Goal: Task Accomplishment & Management: Complete application form

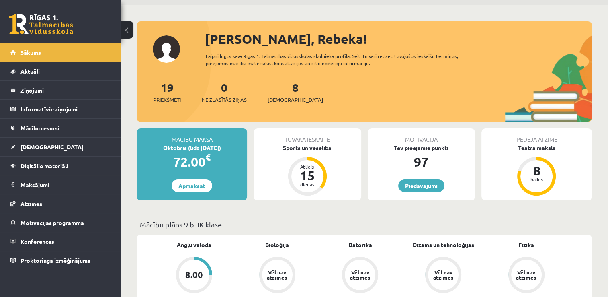
scroll to position [11, 0]
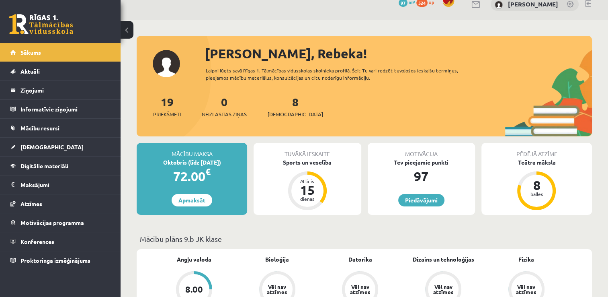
click at [286, 100] on div "8 Ieskaites" at bounding box center [295, 105] width 55 height 25
click at [279, 107] on div "8 Ieskaites" at bounding box center [295, 105] width 55 height 25
click at [283, 109] on div "8 Ieskaites" at bounding box center [295, 105] width 55 height 25
click at [283, 105] on link "8 Ieskaites" at bounding box center [295, 106] width 55 height 24
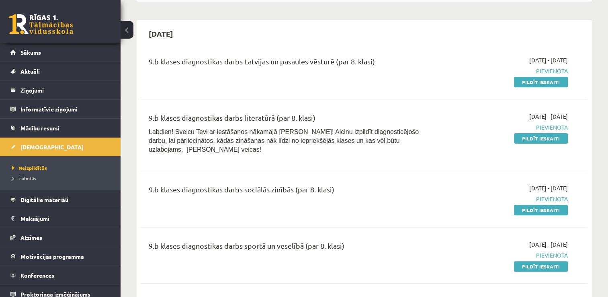
scroll to position [222, 0]
click at [558, 261] on link "Pildīt ieskaiti" at bounding box center [541, 266] width 54 height 10
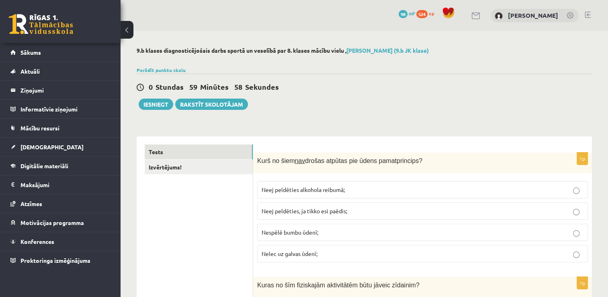
scroll to position [101, 0]
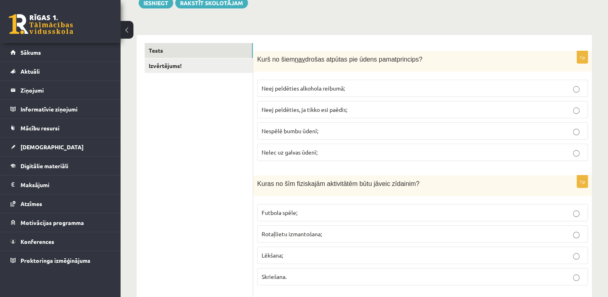
click at [319, 89] on span "Neej peldēties alkohola reibumā;" at bounding box center [303, 87] width 83 height 7
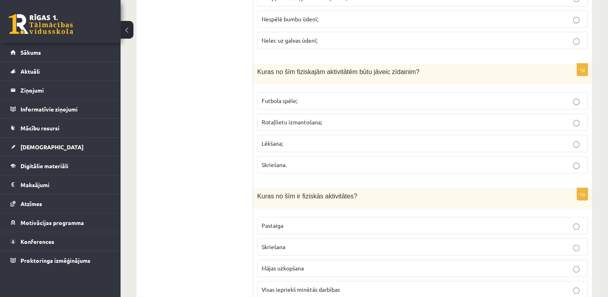
scroll to position [213, 0]
click at [378, 120] on p "Rotaļlietu izmantošana;" at bounding box center [423, 121] width 322 height 8
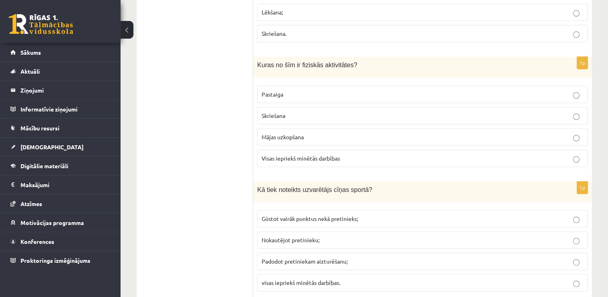
scroll to position [345, 0]
click at [367, 153] on p "Visas iepriekš minētās darbības" at bounding box center [423, 157] width 322 height 8
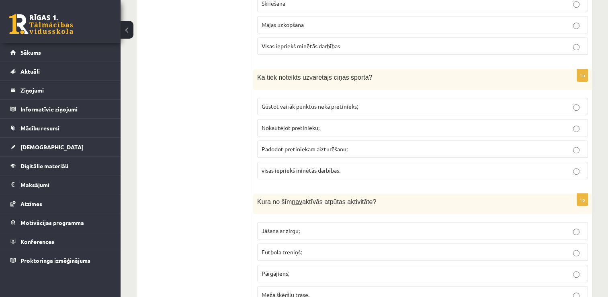
scroll to position [460, 0]
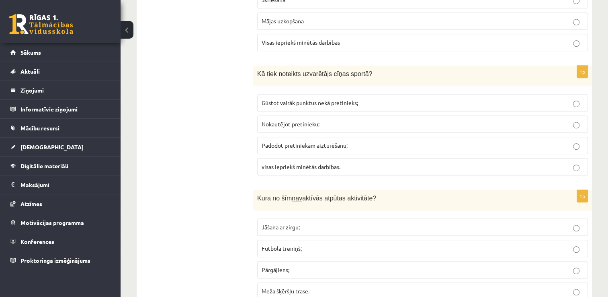
click at [258, 70] on span "Kā tiek noteikts uzvarētājs cīņas sportā?" at bounding box center [314, 73] width 115 height 7
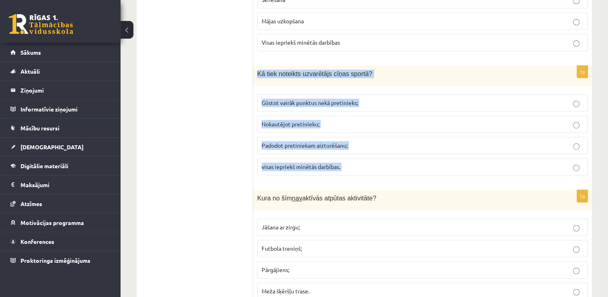
drag, startPoint x: 258, startPoint y: 70, endPoint x: 348, endPoint y: 164, distance: 131.0
click at [348, 164] on div "1p Kā tiek noteikts uzvarētājs cīņas sportā? Gūstot vairāk punktus nekā pretini…" at bounding box center [422, 124] width 339 height 116
copy form "Kā tiek noteikts uzvarētājs cīņas sportā? Gūstot vairāk punktus nekā pretinieks…"
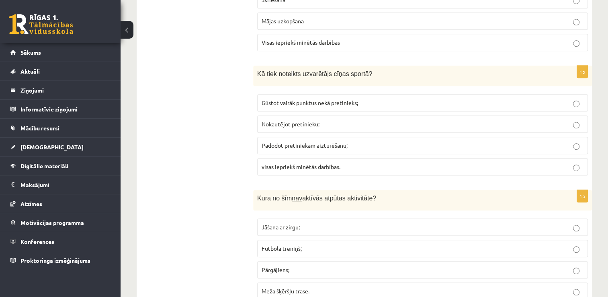
click at [315, 163] on span "visas iepriekš minētās darbības." at bounding box center [301, 166] width 79 height 7
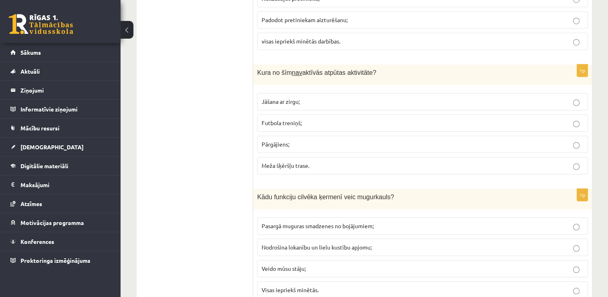
scroll to position [586, 0]
click at [258, 68] on span "Kura no šīm nav aktīvās atpūtas aktivitāte?" at bounding box center [316, 71] width 119 height 7
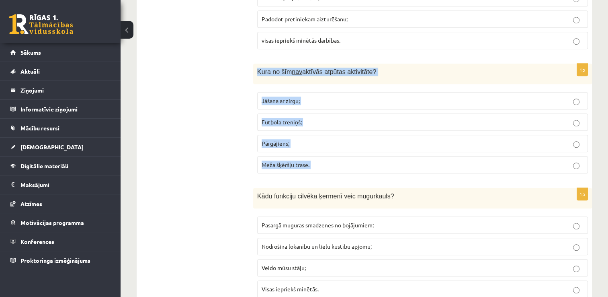
drag, startPoint x: 258, startPoint y: 67, endPoint x: 323, endPoint y: 155, distance: 109.6
click at [323, 155] on div "1p Kura no šīm nav aktīvās atpūtas aktivitāte? Jāšana ar zirgu; Futbola treniņš…" at bounding box center [422, 121] width 339 height 116
copy form "Kura no šīm nav aktīvās atpūtas aktivitāte? Jāšana ar zirgu; Futbola treniņš; P…"
click at [367, 123] on p "Futbola treniņš;" at bounding box center [423, 122] width 322 height 8
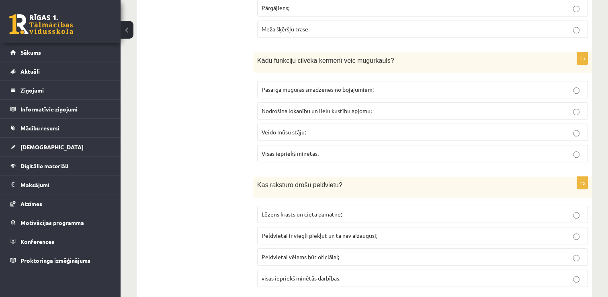
scroll to position [722, 0]
click at [369, 108] on span "Nodrošina lokanību un lielu kustību apjomu;" at bounding box center [317, 109] width 110 height 7
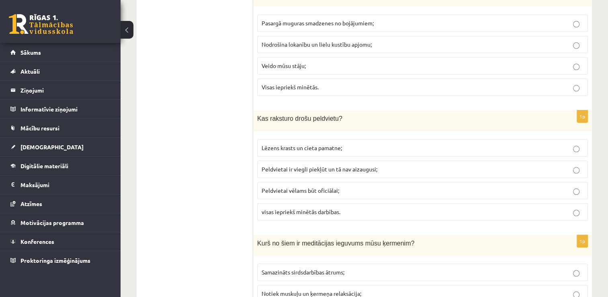
scroll to position [776, 0]
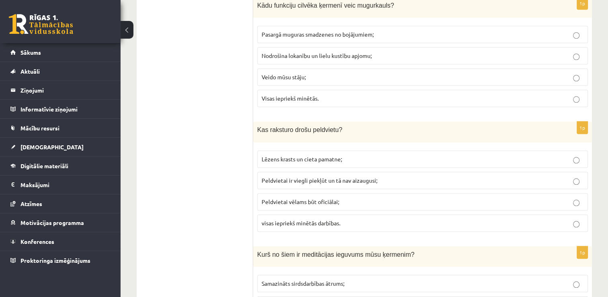
click at [360, 102] on label "Visas iepriekš minētās." at bounding box center [422, 98] width 331 height 17
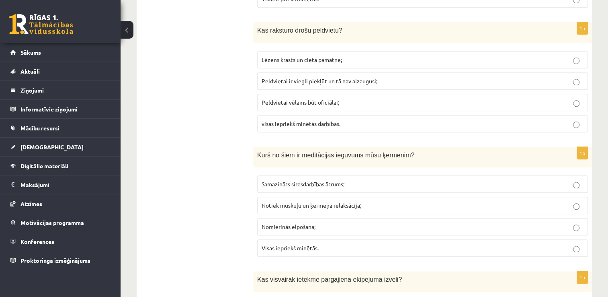
scroll to position [876, 0]
click at [258, 27] on span "Kas raksturo drošu peldvietu?" at bounding box center [299, 30] width 85 height 7
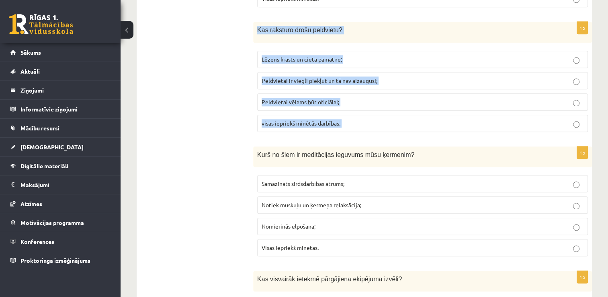
drag, startPoint x: 258, startPoint y: 25, endPoint x: 346, endPoint y: 120, distance: 130.0
click at [346, 120] on div "1p Kas raksturo drošu peldvietu? Lēzens krasts un cieta pamatne; Peldvietai ir …" at bounding box center [422, 80] width 339 height 116
copy form "Kas raksturo drošu peldvietu? Lēzens krasts un cieta pamatne; Peldvietai ir vie…"
click at [399, 124] on label "visas iepriekš minētās darbības." at bounding box center [422, 123] width 331 height 17
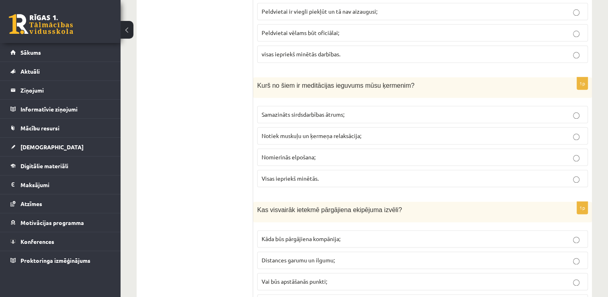
scroll to position [945, 0]
click at [257, 82] on span "Kurš no šiem ir meditācijas ieguvums mūsu ķermenim?" at bounding box center [335, 85] width 157 height 7
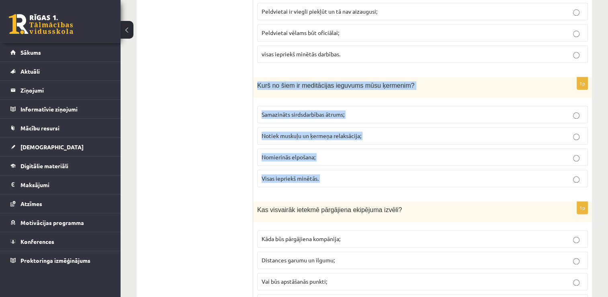
drag, startPoint x: 257, startPoint y: 81, endPoint x: 331, endPoint y: 177, distance: 121.0
click at [331, 177] on div "1p Kurš no šiem ir meditācijas ieguvums mūsu ķermenim? Samazināts sirdsdarbības…" at bounding box center [422, 135] width 339 height 116
copy form "Kurš no šiem ir meditācijas ieguvums mūsu ķermenim? Samazināts sirdsdarbības āt…"
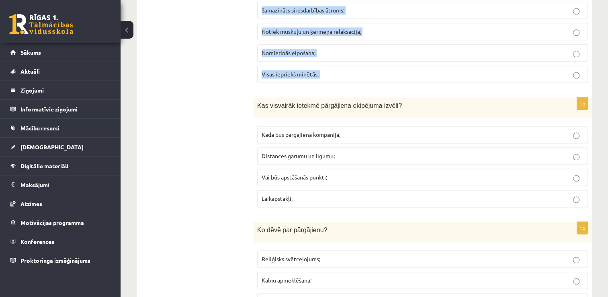
scroll to position [1071, 0]
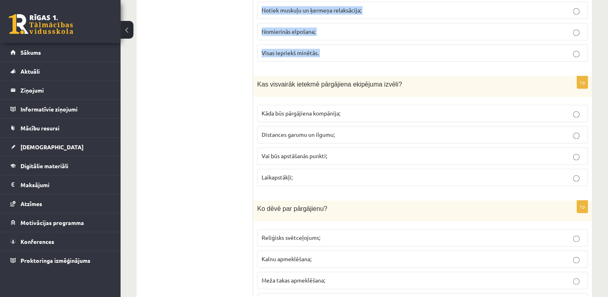
click at [356, 49] on p "Visas iepriekš minētās." at bounding box center [423, 53] width 322 height 8
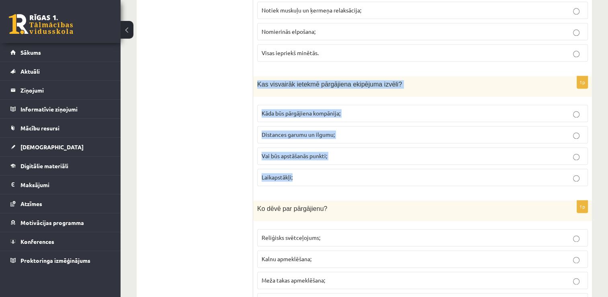
drag, startPoint x: 258, startPoint y: 79, endPoint x: 344, endPoint y: 168, distance: 123.9
click at [344, 168] on div "1p Kas visvairāk ietekmē pārgājiena ekipējuma izvēli? Kāda būs pārgājiena kompā…" at bounding box center [422, 134] width 339 height 116
copy div "Kas visvairāk ietekmē pārgājiena ekipējuma izvēli? Kāda būs pārgājiena kompānij…"
click at [385, 131] on p "Distances garumu un ilgumu;" at bounding box center [423, 134] width 322 height 8
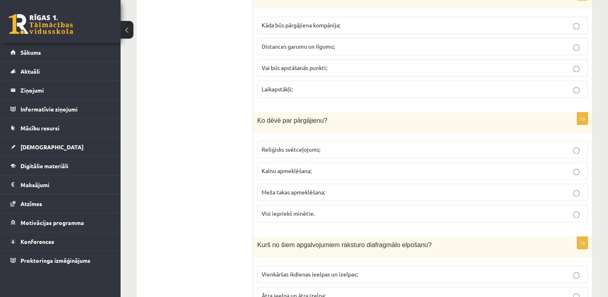
scroll to position [1165, 0]
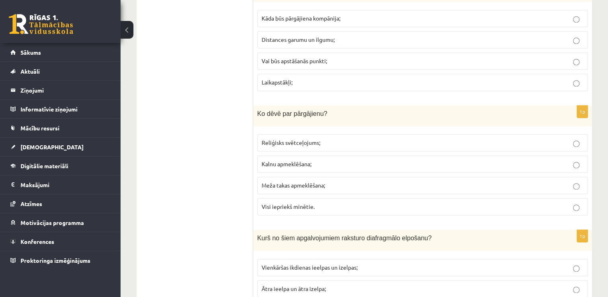
click at [255, 105] on div "Ko dēvē par pārgājienu?" at bounding box center [422, 115] width 339 height 20
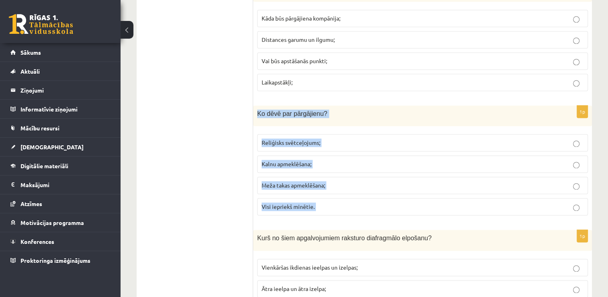
drag, startPoint x: 255, startPoint y: 104, endPoint x: 332, endPoint y: 195, distance: 118.9
click at [332, 195] on div "1p Ko dēvē par pārgājienu? Reliģisks svētceļojums; Kalnu apmeklēšana; Meža taka…" at bounding box center [422, 163] width 339 height 116
copy form "Ko dēvē par pārgājienu? Reliģisks svētceļojums; Kalnu apmeklēšana; Meža takas a…"
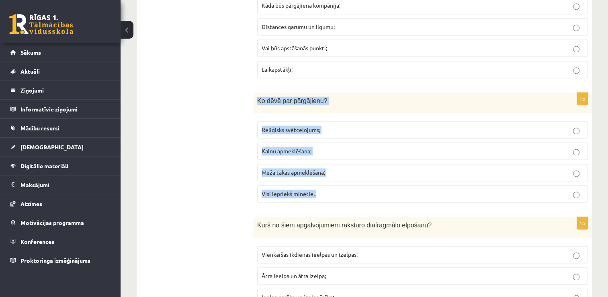
click at [372, 189] on p "Visi iepriekš minētie." at bounding box center [423, 193] width 322 height 8
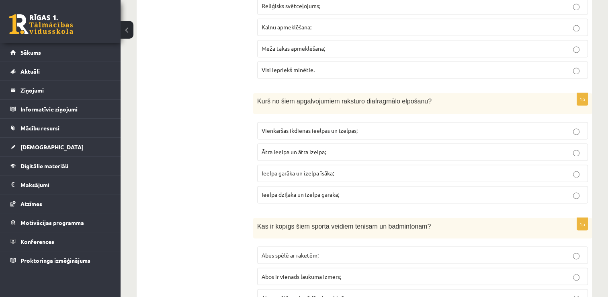
scroll to position [1302, 0]
click at [256, 93] on div "Kurš no šiem apgalvojumiem raksturo diafragmālo elpošanu?" at bounding box center [422, 103] width 339 height 20
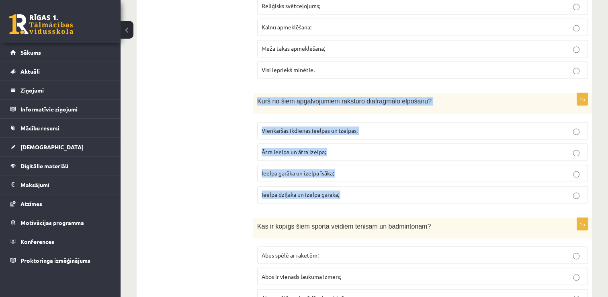
drag, startPoint x: 256, startPoint y: 92, endPoint x: 358, endPoint y: 186, distance: 138.2
click at [358, 186] on div "1p Kurš no šiem apgalvojumiem raksturo diafragmālo elpošanu? Vienkāršas ikdiena…" at bounding box center [422, 151] width 339 height 116
copy form "Kurš no šiem apgalvojumiem raksturo diafragmālo elpošanu? Vienkāršas ikdienas i…"
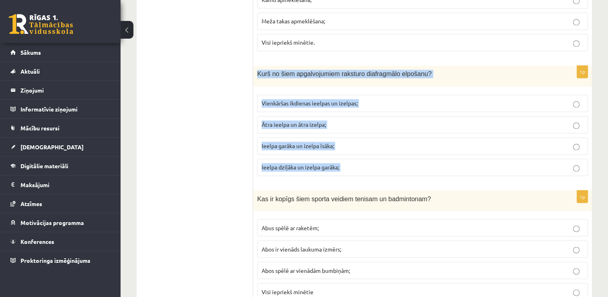
scroll to position [1329, 0]
click at [358, 165] on label "Ieelpa dziļāka un izelpa garāka;" at bounding box center [422, 166] width 331 height 17
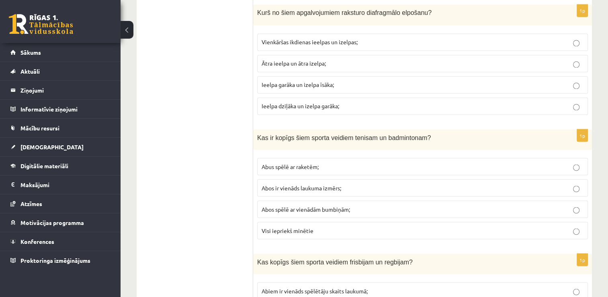
scroll to position [1391, 0]
click at [257, 129] on div "Kas ir kopīgs šiem sporta veidiem tenisam un badmintonam?" at bounding box center [422, 139] width 339 height 20
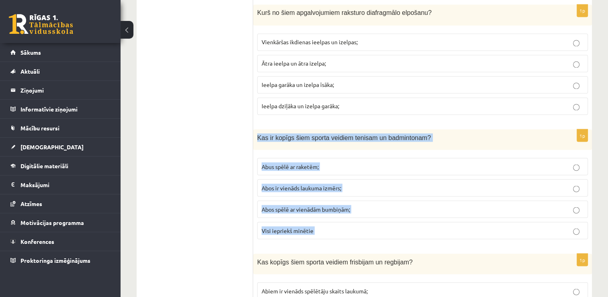
drag, startPoint x: 257, startPoint y: 129, endPoint x: 339, endPoint y: 213, distance: 117.4
click at [339, 213] on div "1p Kas ir kopīgs šiem sporta veidiem tenisam un badmintonam? Abus spēlē ar rake…" at bounding box center [422, 187] width 339 height 116
copy form "Kas ir kopīgs šiem sporta veidiem tenisam un badmintonam? Abus spēlē ar raketēm…"
click at [362, 158] on label "Abus spēlē ar raketēm;" at bounding box center [422, 166] width 331 height 17
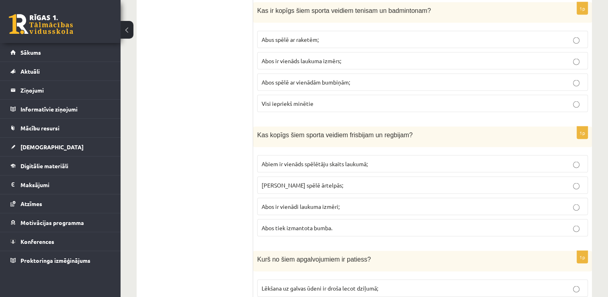
scroll to position [1519, 0]
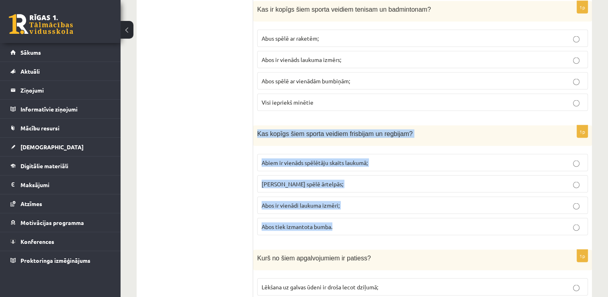
drag, startPoint x: 257, startPoint y: 124, endPoint x: 343, endPoint y: 219, distance: 128.3
click at [343, 219] on div "1p Kas kopīgs šiem sporta veidiem frisbijam un regbijam? Abiem ir vienāds spēlē…" at bounding box center [422, 183] width 339 height 116
copy div "Kas kopīgs šiem sporta veidiem frisbijam un regbijam? Abiem ir vienāds spēlētāj…"
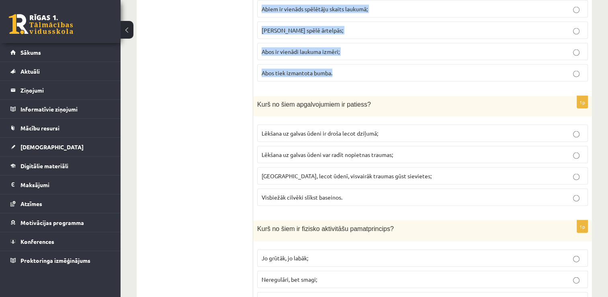
scroll to position [1628, 0]
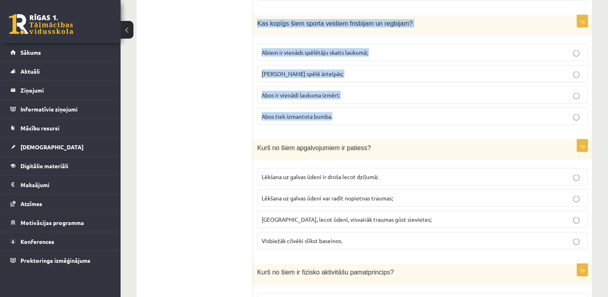
click at [344, 70] on p "Abus spēlē ārtelpās;" at bounding box center [423, 74] width 322 height 8
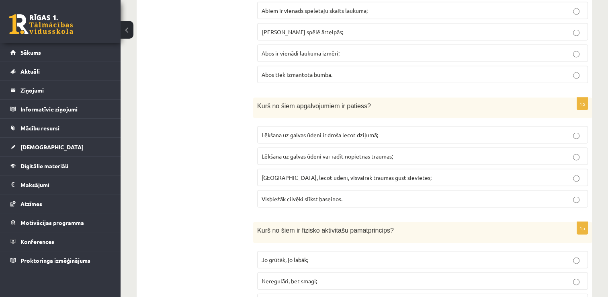
scroll to position [1690, 0]
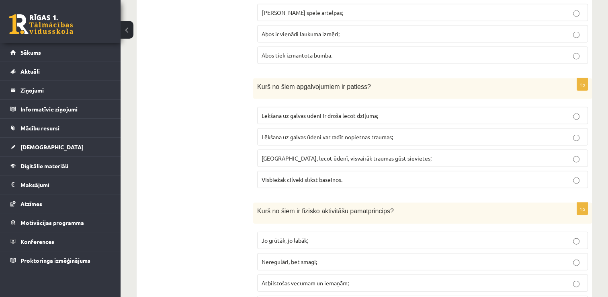
click at [257, 83] on span "Kurš no šiem apgalvojumiem ir patiess?" at bounding box center [314, 86] width 114 height 7
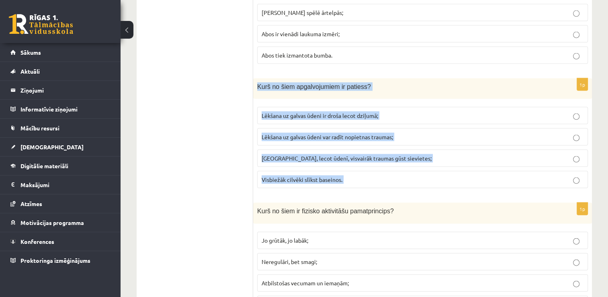
drag, startPoint x: 257, startPoint y: 77, endPoint x: 383, endPoint y: 166, distance: 153.9
click at [383, 166] on div "1p Kurš no šiem apgalvojumiem ir patiess? Lēkšana uz galvas ūdeni ir droša leco…" at bounding box center [422, 136] width 339 height 116
copy form "Kurš no šiem apgalvojumiem ir patiess? Lēkšana uz galvas ūdeni ir droša lecot d…"
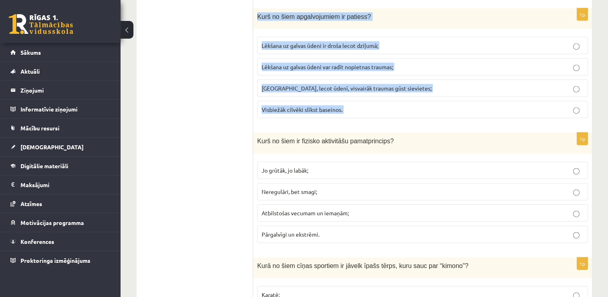
scroll to position [1763, 0]
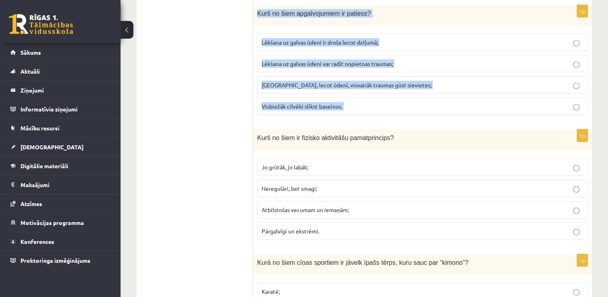
click at [431, 59] on p "Lēkšana uz galvas ūdeni var radīt nopietnas traumas;" at bounding box center [423, 63] width 322 height 8
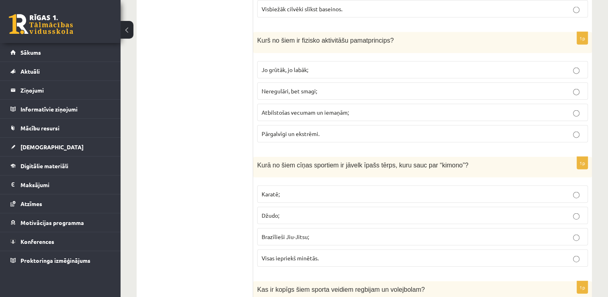
scroll to position [1858, 0]
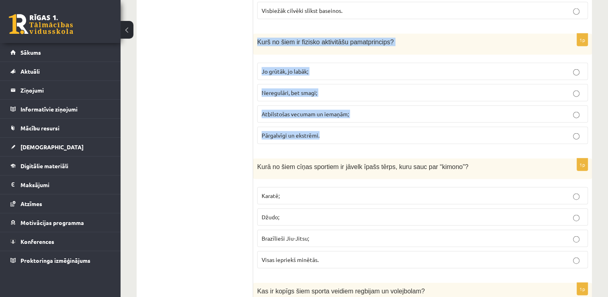
drag, startPoint x: 257, startPoint y: 31, endPoint x: 341, endPoint y: 124, distance: 125.5
click at [341, 124] on div "1p Kurš no šiem ir fizisko aktivitāšu pamatprincips? Jo grūtāk, jo labāk; Nereg…" at bounding box center [422, 92] width 339 height 116
click at [403, 105] on label "Atbilstošas vecumam un iemaņām;" at bounding box center [422, 113] width 331 height 17
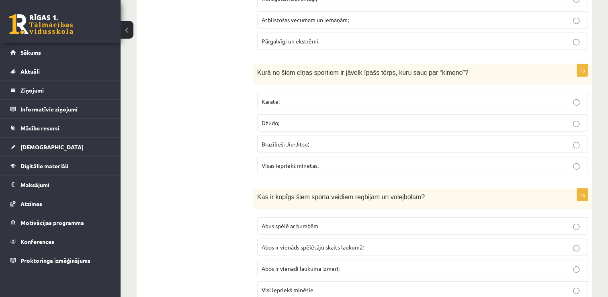
scroll to position [1960, 0]
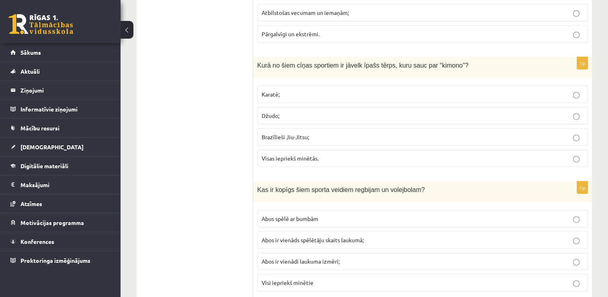
click at [256, 57] on div "Kurā no šiem cīņas sportiem ir jāvelk īpašs tērps, kuru sauc par “kimono”?" at bounding box center [422, 67] width 339 height 20
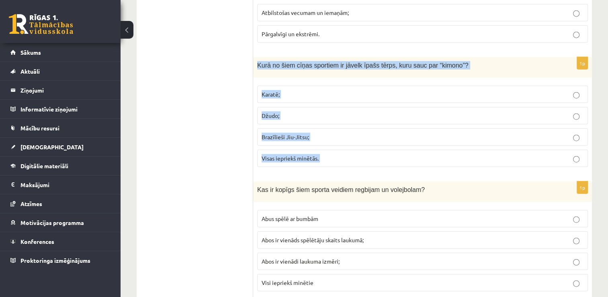
drag, startPoint x: 256, startPoint y: 54, endPoint x: 330, endPoint y: 137, distance: 111.9
click at [330, 137] on div "1p Kurā no šiem cīņas sportiem ir jāvelk īpašs tērps, kuru sauc par “kimono”? K…" at bounding box center [422, 115] width 339 height 116
click at [352, 152] on label "Visas iepriekš minētās." at bounding box center [422, 158] width 331 height 17
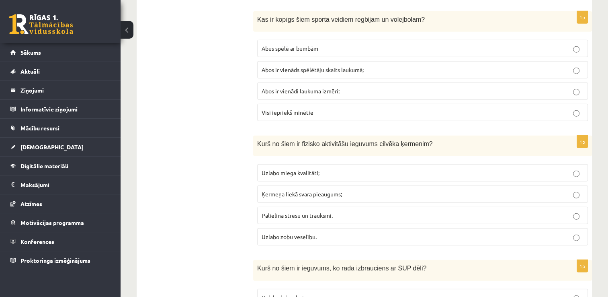
scroll to position [2097, 0]
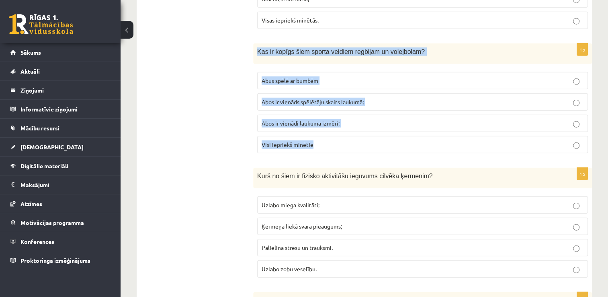
drag, startPoint x: 256, startPoint y: 39, endPoint x: 341, endPoint y: 136, distance: 128.4
click at [341, 136] on div "1p Kas ir kopīgs šiem sporta veidiem regbijam un volejbolam? Abus spēlē ar bumb…" at bounding box center [422, 101] width 339 height 116
click at [391, 76] on p "Abus spēlē ar bumbām" at bounding box center [423, 80] width 322 height 8
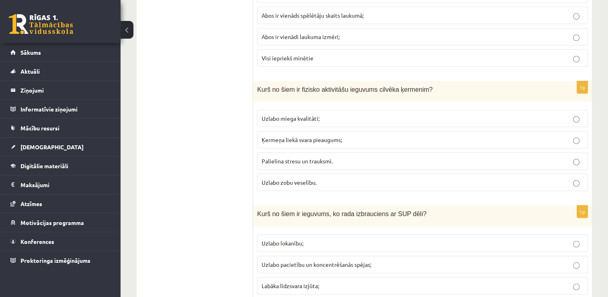
scroll to position [2184, 0]
click at [256, 81] on div "Kurš no šiem ir fizisko aktivitāšu ieguvums cilvēka ķermenim?" at bounding box center [422, 91] width 339 height 20
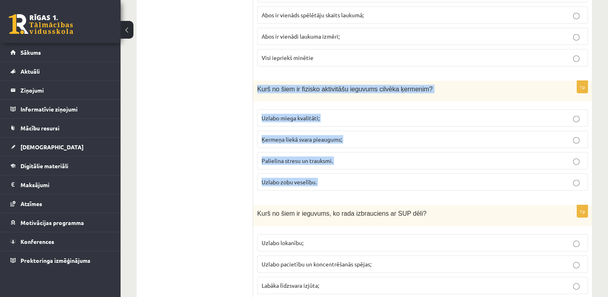
drag, startPoint x: 256, startPoint y: 75, endPoint x: 348, endPoint y: 166, distance: 129.6
click at [348, 166] on div "1p Kurš no šiem ir fizisko aktivitāšu ieguvums cilvēka ķermenim? Uzlabo miega k…" at bounding box center [422, 139] width 339 height 116
click at [333, 114] on p "Uzlabo miega kvalitāti;" at bounding box center [423, 118] width 322 height 8
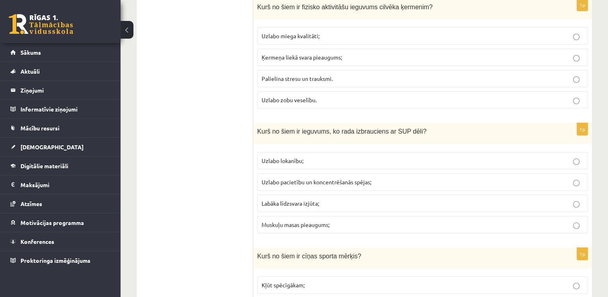
scroll to position [2283, 0]
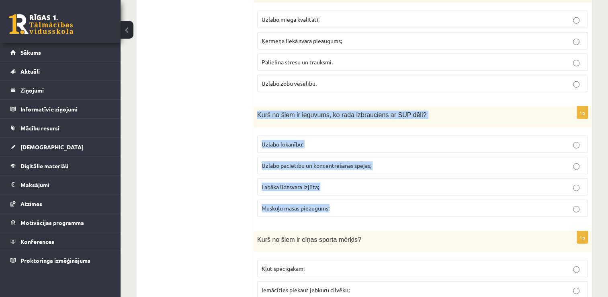
drag, startPoint x: 259, startPoint y: 102, endPoint x: 339, endPoint y: 195, distance: 122.8
click at [339, 195] on div "1p Kurš no šiem ir ieguvums, ko rada izbrauciens ar SUP dēli? Uzlabo lokanību; …" at bounding box center [422, 164] width 339 height 116
click at [363, 182] on p "Labāka līdzsvara izjūta;" at bounding box center [423, 186] width 322 height 8
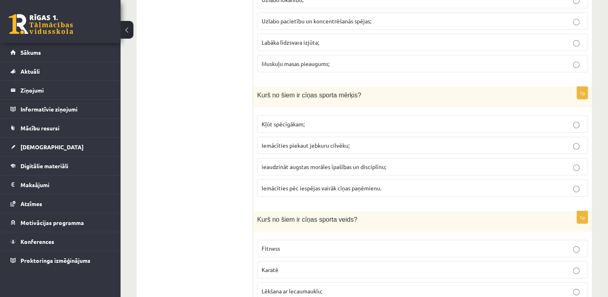
scroll to position [2427, 0]
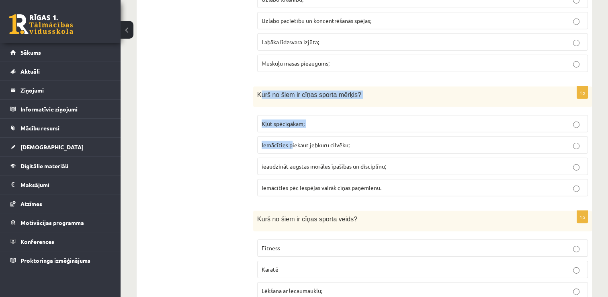
drag, startPoint x: 259, startPoint y: 82, endPoint x: 291, endPoint y: 121, distance: 51.1
click at [291, 121] on div "1p Kurš no šiem ir cīņas sporta mērķis? Kļūt spēcīgākam; Iemācīties piekaut jeb…" at bounding box center [422, 144] width 339 height 116
click at [257, 86] on div "Kurš no šiem ir cīņas sporta mērķis?" at bounding box center [422, 96] width 339 height 20
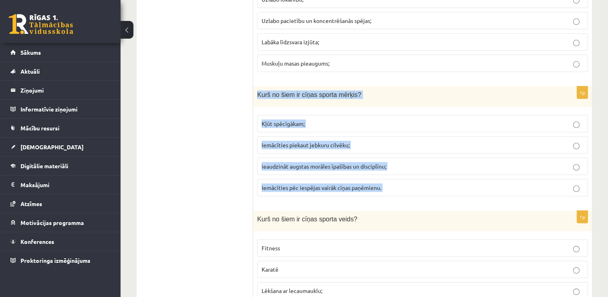
drag, startPoint x: 257, startPoint y: 80, endPoint x: 386, endPoint y: 178, distance: 161.8
click at [386, 178] on div "1p Kurš no šiem ir cīņas sporta mērķis? Kļūt spēcīgākam; Iemācīties piekaut jeb…" at bounding box center [422, 144] width 339 height 116
click at [404, 162] on p "ieaudzināt augstas morāles īpašības un disciplīnu;" at bounding box center [423, 166] width 322 height 8
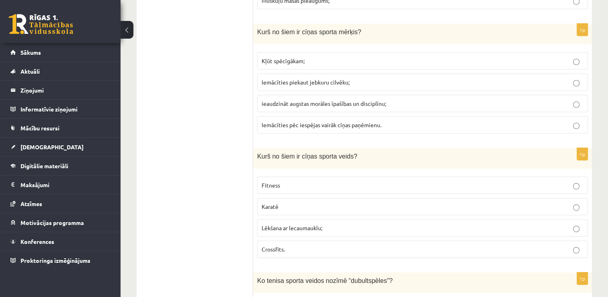
scroll to position [2491, 0]
click at [257, 152] on span "Kurš no šiem ir cīņas sporta veids?" at bounding box center [307, 155] width 100 height 7
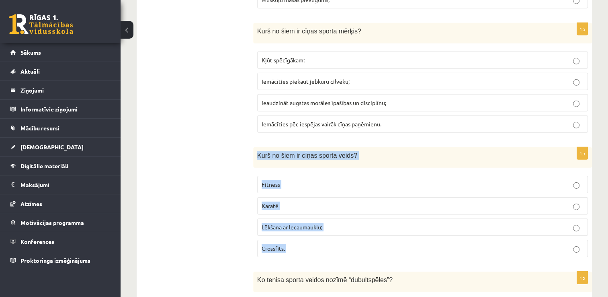
drag, startPoint x: 257, startPoint y: 139, endPoint x: 335, endPoint y: 227, distance: 117.3
click at [335, 227] on div "1p Kurš no šiem ir cīņas sporta veids? Fitness Karatē Lēkšana ar lecaumauklu; C…" at bounding box center [422, 205] width 339 height 116
click at [312, 201] on p "Karatē" at bounding box center [423, 205] width 322 height 8
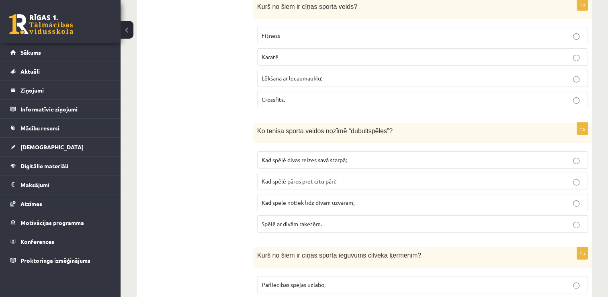
scroll to position [2643, 0]
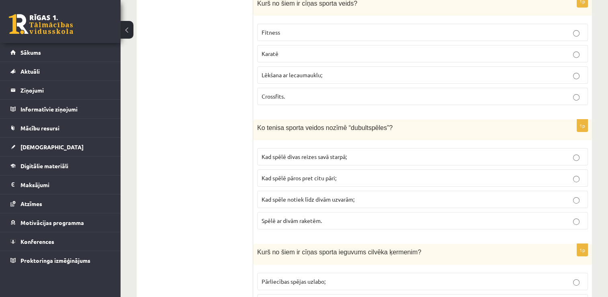
click at [256, 119] on div "Ko tenisa sporta veidos nozīmē “dubultspēles”?" at bounding box center [422, 129] width 339 height 20
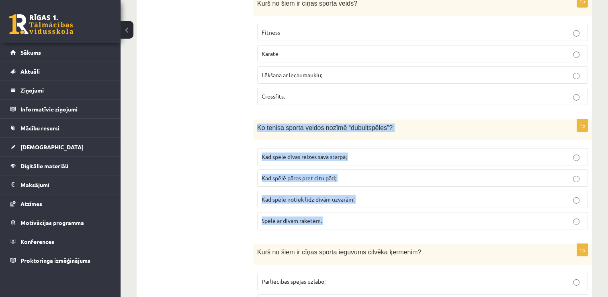
drag, startPoint x: 256, startPoint y: 113, endPoint x: 324, endPoint y: 207, distance: 115.4
click at [324, 207] on div "1p Ko tenisa sporta veidos nozīmē “dubultspēles”? Kad spēlē divas reizes savā s…" at bounding box center [422, 177] width 339 height 116
click at [364, 174] on p "Kad spēlē pāros pret citu pāri;" at bounding box center [423, 178] width 322 height 8
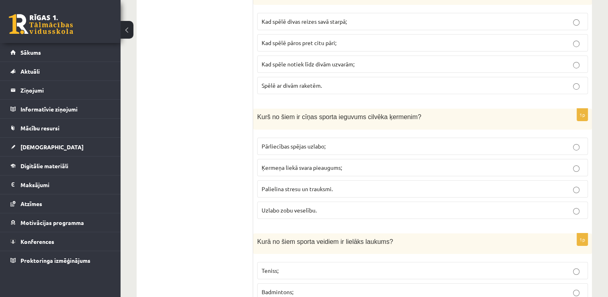
scroll to position [2786, 0]
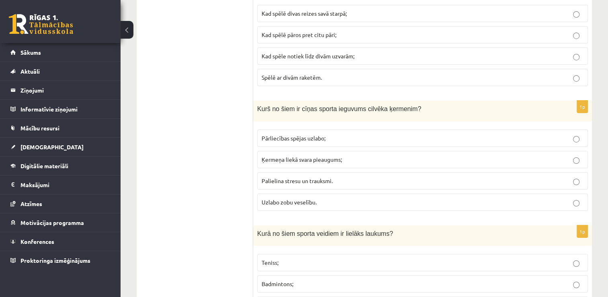
click at [257, 100] on div "Kurš no šiem ir cīņas sporta ieguvums cilvēka ķermenim?" at bounding box center [422, 110] width 339 height 20
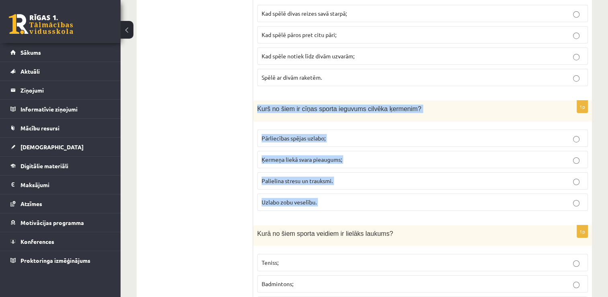
drag, startPoint x: 257, startPoint y: 92, endPoint x: 333, endPoint y: 185, distance: 120.8
click at [333, 185] on div "1p Kurš no šiem ir cīņas sporta ieguvums cilvēka ķermenim? Pārliecības spējas u…" at bounding box center [422, 158] width 339 height 116
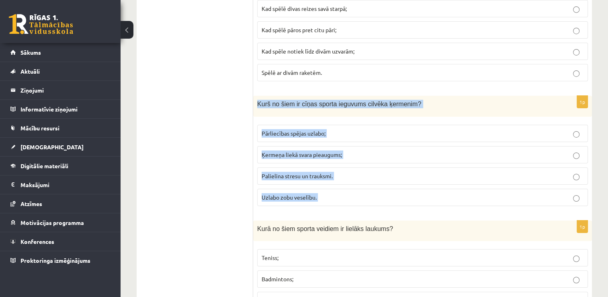
scroll to position [2791, 0]
click at [371, 129] on p "Pārliecības spējas uzlabo;" at bounding box center [423, 133] width 322 height 8
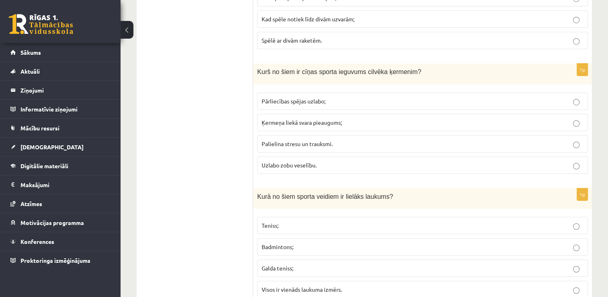
scroll to position [2882, 0]
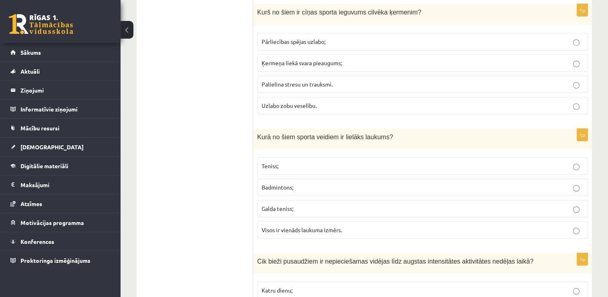
click at [257, 133] on span "Kurā no šiem sporta veidiem ir lielāks laukums?" at bounding box center [325, 136] width 136 height 7
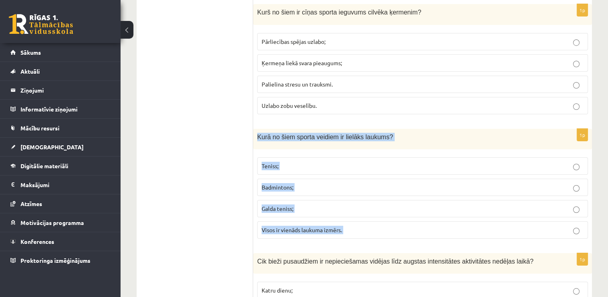
drag, startPoint x: 257, startPoint y: 119, endPoint x: 359, endPoint y: 212, distance: 137.4
click at [359, 212] on div "1p Kurā no šiem sporta veidiem ir lielāks laukums? Teniss; Badmintons; Galda te…" at bounding box center [422, 187] width 339 height 116
click at [338, 162] on p "Teniss;" at bounding box center [423, 166] width 322 height 8
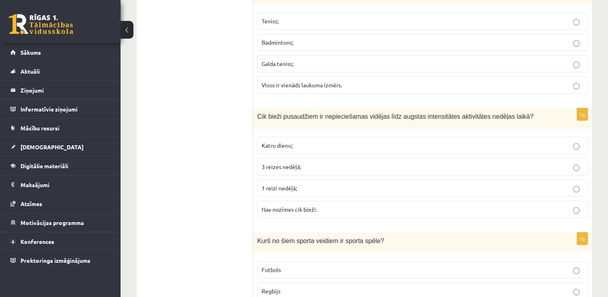
scroll to position [3030, 0]
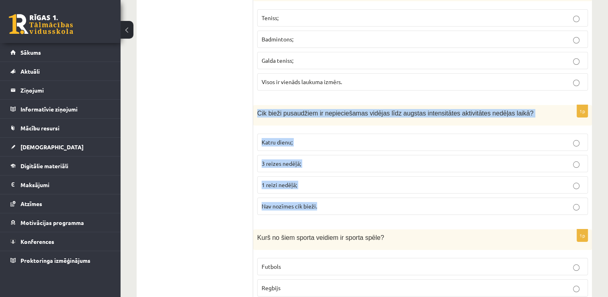
drag, startPoint x: 258, startPoint y: 96, endPoint x: 328, endPoint y: 195, distance: 121.6
click at [328, 195] on div "1p Cik bieži pusaudžiem ir nepieciešamas vidējas līdz augstas intensitātes akti…" at bounding box center [422, 163] width 339 height 116
click at [332, 138] on p "Katru dienu;" at bounding box center [423, 142] width 322 height 8
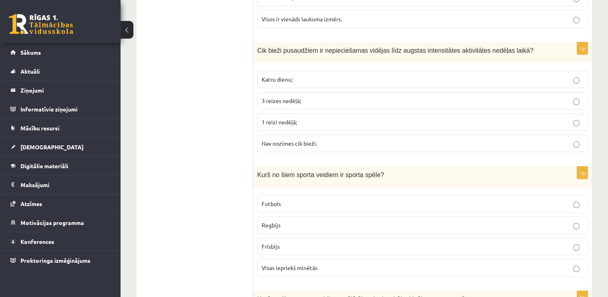
scroll to position [3094, 0]
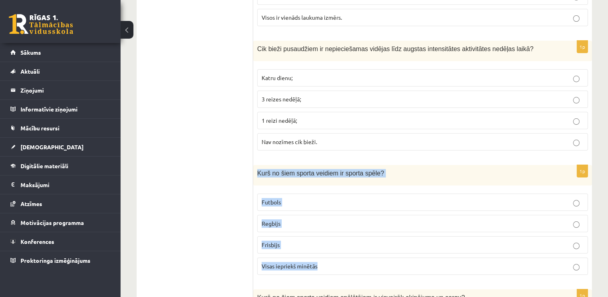
drag, startPoint x: 258, startPoint y: 154, endPoint x: 329, endPoint y: 249, distance: 118.8
click at [329, 249] on div "1p Kurš no šiem sporta veidiem ir sporta spēle? Futbols Regbijs Frisbijs Visas …" at bounding box center [422, 223] width 339 height 116
click at [330, 262] on p "Visas iepriekš minētās" at bounding box center [423, 266] width 322 height 8
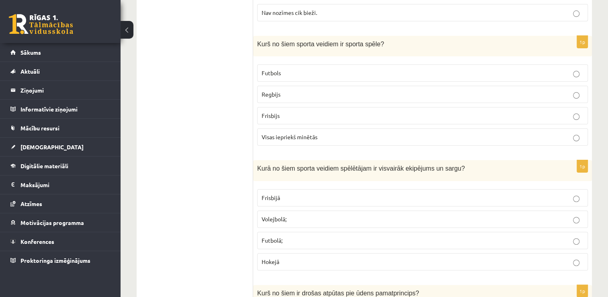
scroll to position [3227, 0]
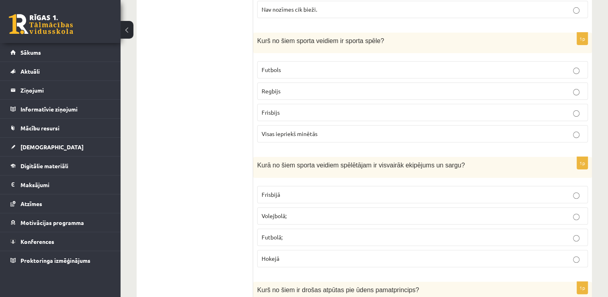
click at [257, 162] on span "Kurā no šiem sporta veidiem spēlētājam ir visvairāk ekipējums un sargu?" at bounding box center [361, 165] width 208 height 7
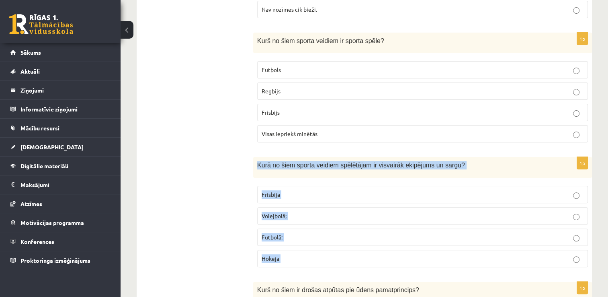
drag, startPoint x: 257, startPoint y: 146, endPoint x: 318, endPoint y: 240, distance: 112.5
click at [318, 240] on div "1p Kurā no šiem sporta veidiem spēlētājam ir visvairāk ekipējums un sargu? Fris…" at bounding box center [422, 215] width 339 height 116
click at [305, 250] on label "Hokejā" at bounding box center [422, 258] width 331 height 17
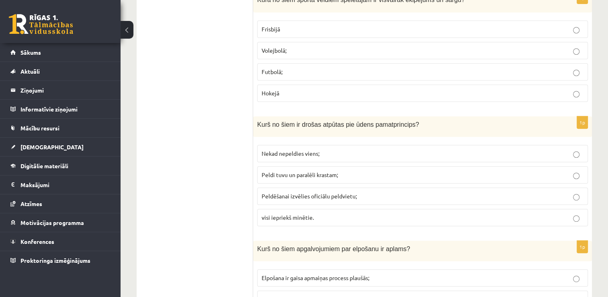
scroll to position [3393, 0]
click at [258, 120] on span "Kurš no šiem ir drošas atpūtas pie ūdens pamatprincips?" at bounding box center [338, 123] width 162 height 7
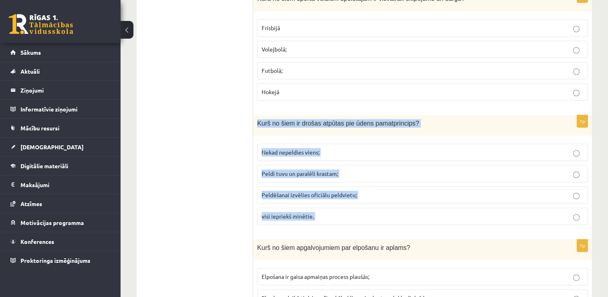
drag, startPoint x: 258, startPoint y: 103, endPoint x: 354, endPoint y: 198, distance: 135.0
click at [354, 198] on div "1p Kurš no šiem ir drošas atpūtas pie ūdens pamatprincips? Nekad nepeldies vien…" at bounding box center [422, 173] width 339 height 116
click at [325, 212] on p "visi iepriekš minētie." at bounding box center [423, 216] width 322 height 8
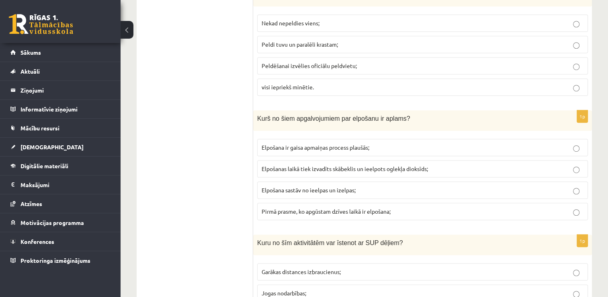
scroll to position [3534, 0]
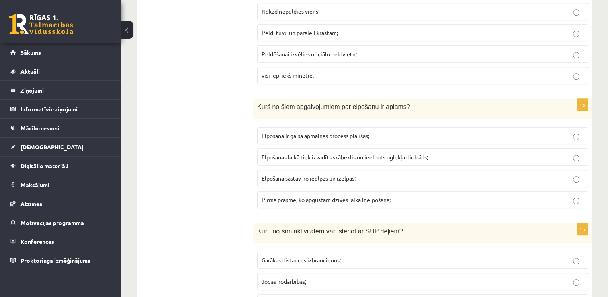
click at [260, 103] on span "Kurš no šiem apgalvojumiem par elpošanu ir aplams?" at bounding box center [333, 106] width 153 height 7
click at [257, 103] on span "Kurš no šiem apgalvojumiem par elpošanu ir aplams?" at bounding box center [333, 106] width 153 height 7
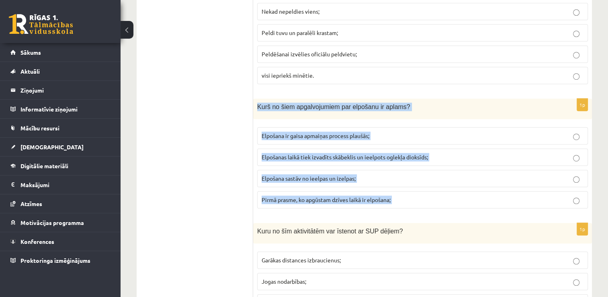
drag, startPoint x: 257, startPoint y: 87, endPoint x: 401, endPoint y: 181, distance: 171.5
click at [401, 181] on div "1p Kurš no šiem apgalvojumiem par elpošanu ir aplams? Elpošana ir gaisa apmaiņa…" at bounding box center [422, 156] width 339 height 116
click at [455, 153] on p "Elpošanas laikā tiek izvadīts skābeklis un ieelpots oglekļa dioksīds;" at bounding box center [423, 157] width 322 height 8
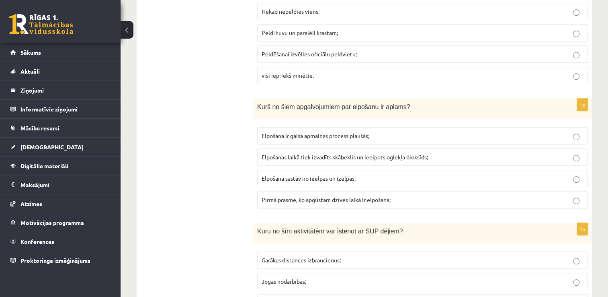
scroll to position [3580, 0]
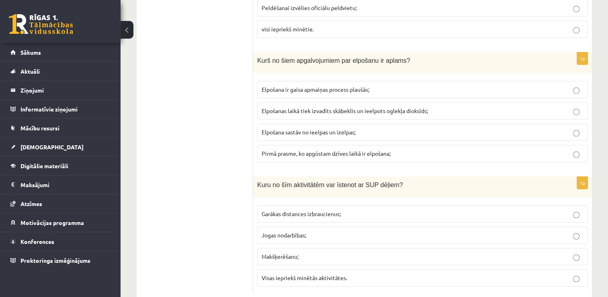
click at [257, 176] on div "Kuru no šīm aktivitātēm var īstenot ar SUP dēļiem?" at bounding box center [422, 186] width 339 height 20
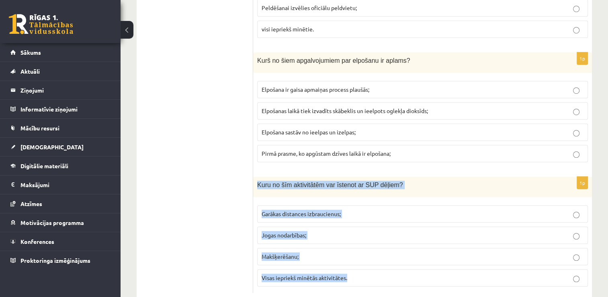
drag, startPoint x: 257, startPoint y: 162, endPoint x: 357, endPoint y: 259, distance: 139.8
click at [357, 259] on div "1p Kuru no šīm aktivitātēm var īstenot ar SUP dēļiem? Garākas distances izbrauc…" at bounding box center [422, 234] width 339 height 116
click at [387, 273] on p "Visas iepriekš minētās aktivitātes." at bounding box center [423, 277] width 322 height 8
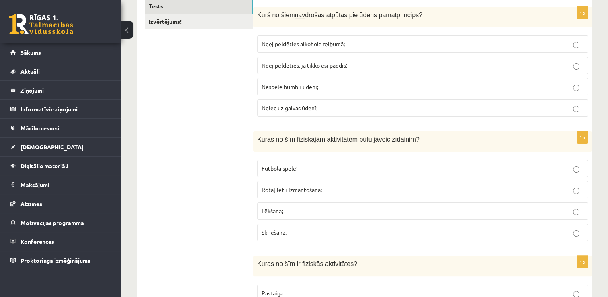
scroll to position [0, 0]
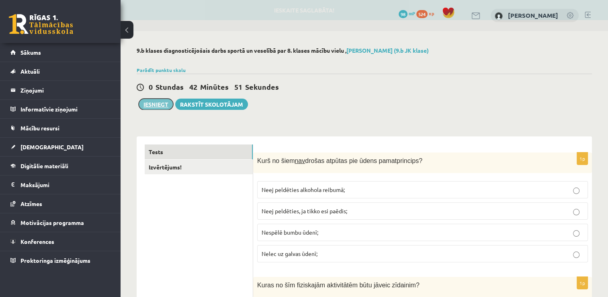
click at [166, 99] on button "Iesniegt" at bounding box center [156, 103] width 35 height 11
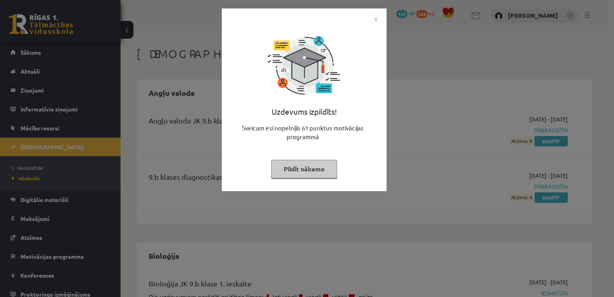
click at [323, 166] on button "Pildīt nākamo" at bounding box center [304, 169] width 66 height 18
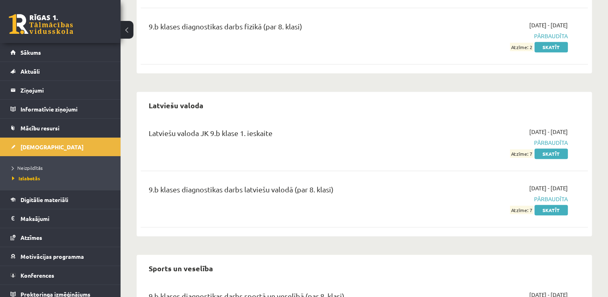
scroll to position [537, 0]
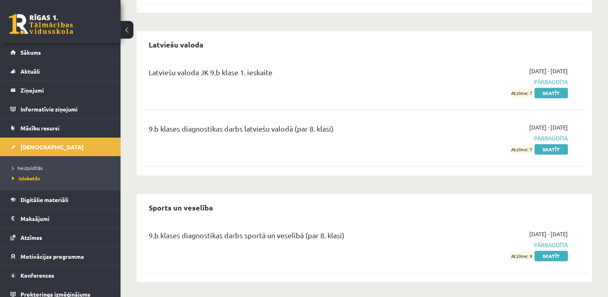
click at [323, 166] on div "Latviešu valoda JK 9.b klase 1. ieskaite 2025-09-01 - 2025-09-15 Pārbaudīta Atz…" at bounding box center [364, 115] width 447 height 113
click at [81, 51] on link "Sākums" at bounding box center [60, 52] width 100 height 18
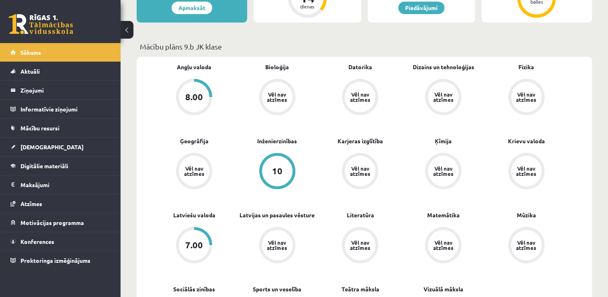
scroll to position [204, 0]
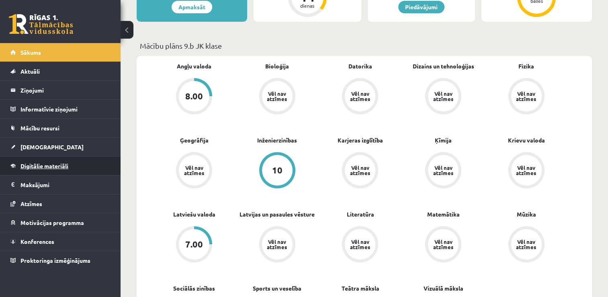
click at [56, 168] on span "Digitālie materiāli" at bounding box center [44, 165] width 48 height 7
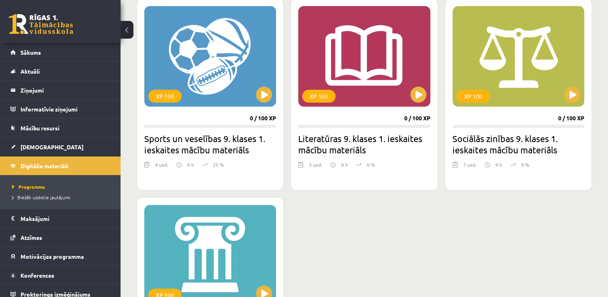
scroll to position [231, 0]
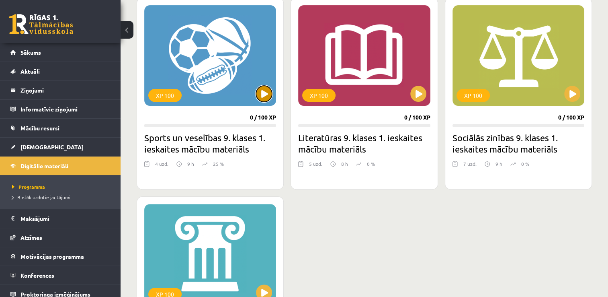
click at [265, 94] on button at bounding box center [264, 94] width 16 height 16
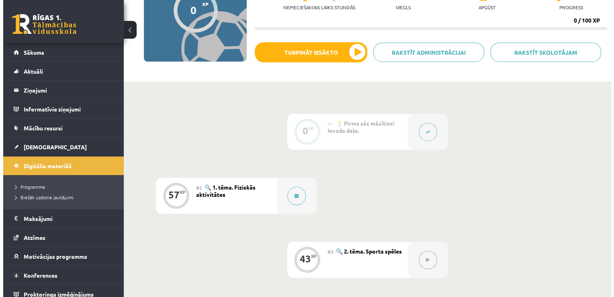
scroll to position [103, 0]
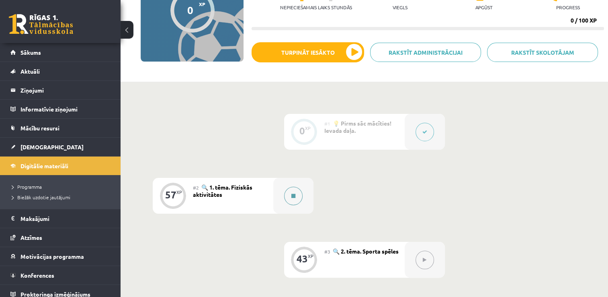
click at [301, 193] on button at bounding box center [293, 195] width 18 height 18
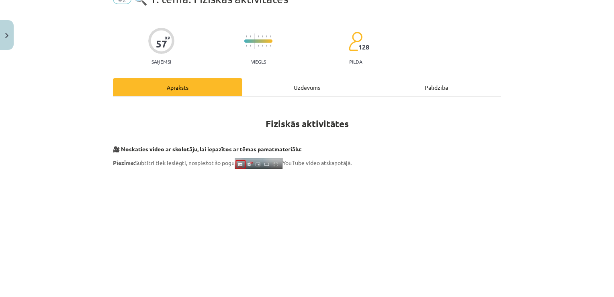
scroll to position [45, 0]
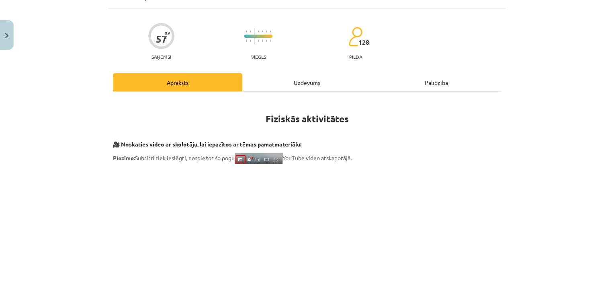
click at [283, 79] on div "Uzdevums" at bounding box center [306, 82] width 129 height 18
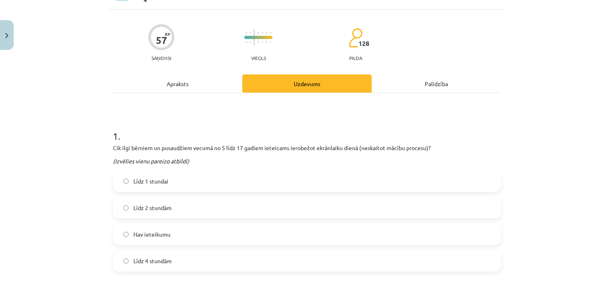
scroll to position [43, 0]
click at [188, 91] on div "Apraksts" at bounding box center [177, 84] width 129 height 18
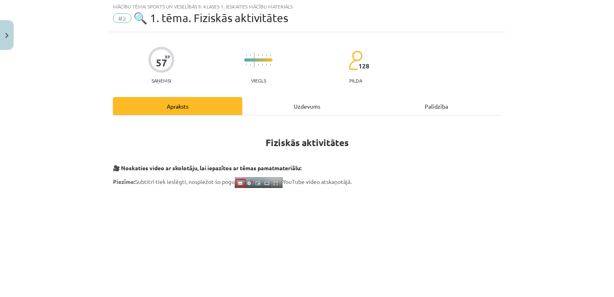
scroll to position [20, 0]
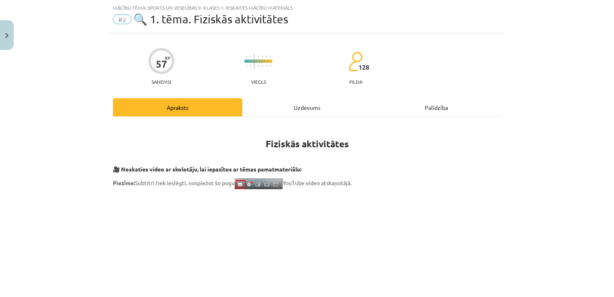
click at [309, 100] on div "Uzdevums" at bounding box center [306, 107] width 129 height 18
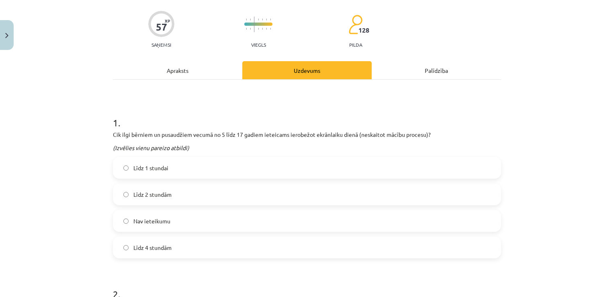
scroll to position [56, 0]
click at [306, 162] on label "Līdz 1 stundai" at bounding box center [307, 168] width 387 height 20
click at [113, 136] on p "Cik ilgi bērniem un pusaudžiem vecumā no 5 līdz 17 gadiem ieteicams ierobežot e…" at bounding box center [307, 135] width 388 height 8
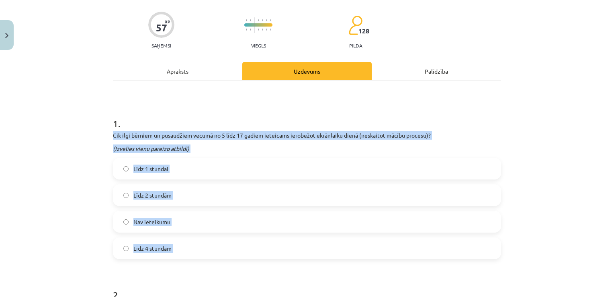
drag, startPoint x: 111, startPoint y: 136, endPoint x: 182, endPoint y: 254, distance: 137.6
click at [182, 254] on div "1 . Cik ilgi bērniem un pusaudžiem vecumā no 5 līdz 17 gadiem ieteicams ierobež…" at bounding box center [307, 181] width 388 height 155
copy div "Cik ilgi bērniem un pusaudžiem vecumā no 5 līdz 17 gadiem ieteicams ierobežot e…"
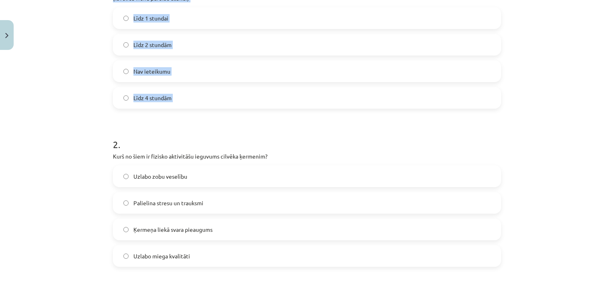
scroll to position [205, 0]
click at [235, 45] on label "Līdz 2 stundām" at bounding box center [307, 46] width 387 height 20
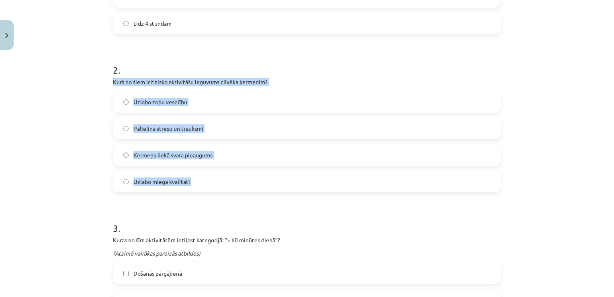
drag, startPoint x: 109, startPoint y: 80, endPoint x: 188, endPoint y: 180, distance: 128.0
copy div "Kurš no šiem ir fizisko aktivitāšu ieguvums cilvēka ķermenim? Uzlabo zobu vesel…"
click at [231, 174] on label "Uzlabo miega kvalitāti" at bounding box center [307, 181] width 387 height 20
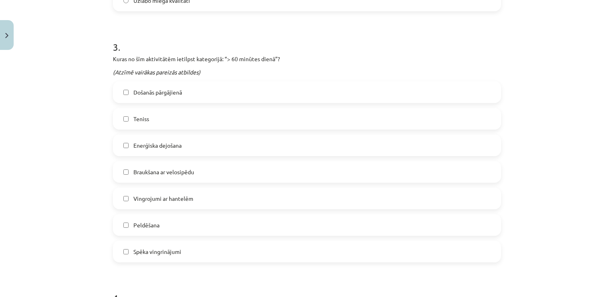
scroll to position [463, 0]
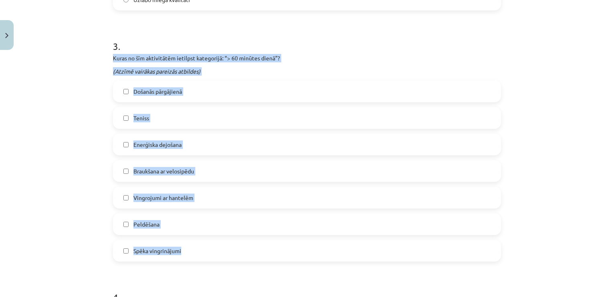
drag, startPoint x: 109, startPoint y: 55, endPoint x: 236, endPoint y: 246, distance: 229.3
click at [236, 246] on div "57 XP Saņemsi Viegls 128 pilda Apraksts Uzdevums Palīdzība 1 . Cik ilgi bērniem…" at bounding box center [307, 167] width 398 height 1152
copy div "Kuras no šīm aktivitātēm ietilpst kategorijā: “> 60 minūtes dienā”? (Atzīmē vai…"
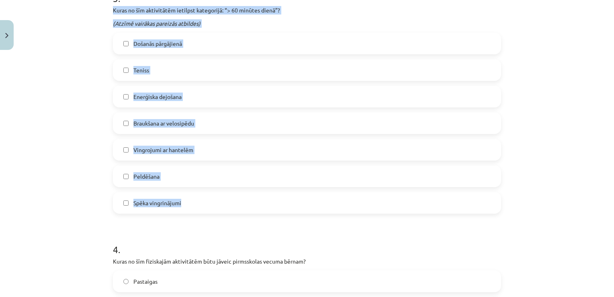
scroll to position [510, 0]
click at [74, 139] on div "Mācību tēma: Sports un veselības 9. klases 1. ieskaites mācību materiāls #2 🔍 1…" at bounding box center [307, 148] width 614 height 297
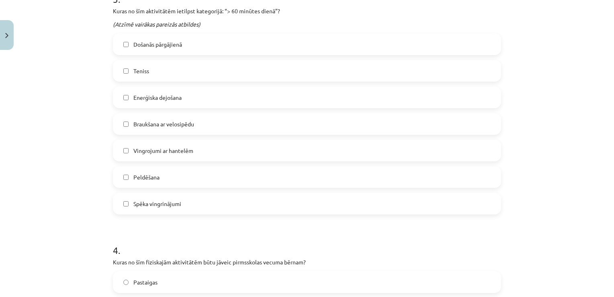
click at [241, 117] on label "Braukšana ar velosipēdu" at bounding box center [307, 124] width 387 height 20
click at [261, 48] on label "Došanās pārgājienā" at bounding box center [307, 44] width 387 height 20
click at [208, 78] on label "Teniss" at bounding box center [307, 71] width 387 height 20
click at [201, 169] on label "Peldēšana" at bounding box center [307, 177] width 387 height 20
click at [221, 97] on label "Enerģiska dejošana" at bounding box center [307, 97] width 387 height 20
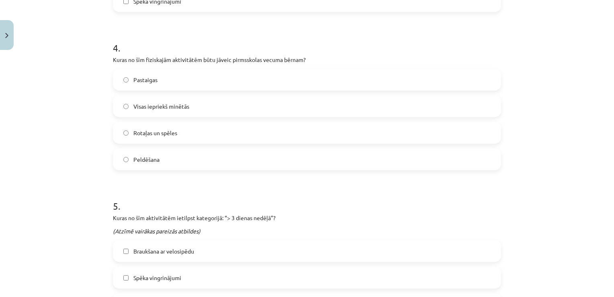
scroll to position [715, 0]
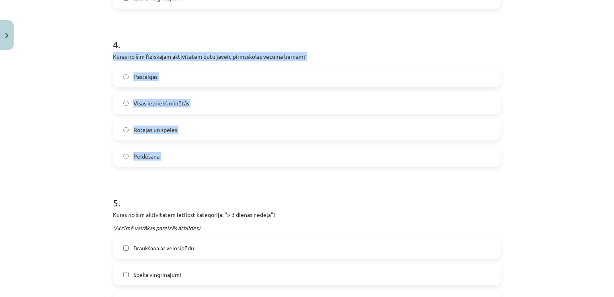
drag, startPoint x: 109, startPoint y: 56, endPoint x: 191, endPoint y: 163, distance: 134.7
copy div "Kuras no šīm fiziskajām aktivitātēm būtu jāveic pirmsskolas vecuma bērnam? Past…"
click at [251, 100] on label "Visas iepriekš minētās" at bounding box center [307, 103] width 387 height 20
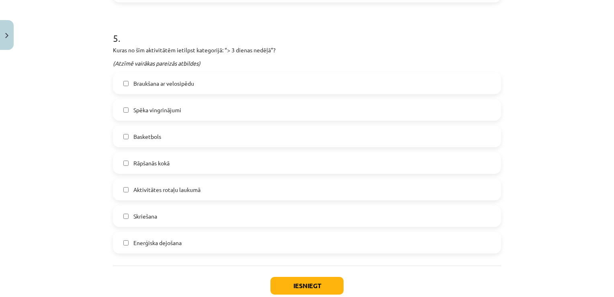
scroll to position [880, 0]
click at [113, 47] on p "Kuras no šīm aktivitātēm ietilpst kategorijā: “> 3 dienas nedēļā”?" at bounding box center [307, 49] width 388 height 8
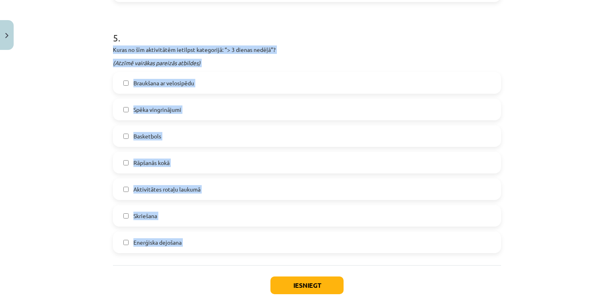
drag, startPoint x: 110, startPoint y: 47, endPoint x: 221, endPoint y: 231, distance: 215.0
click at [221, 231] on div "5 . Kuras no šīm aktivitātēm ietilpst kategorijā: “> 3 dienas nedēļā”? (Atzīmē …" at bounding box center [307, 135] width 388 height 235
copy div "Kuras no šīm aktivitātēm ietilpst kategorijā: “> 3 dienas nedēļā”? (Atzīmē vair…"
click at [252, 89] on label "Braukšana ar velosipēdu" at bounding box center [307, 83] width 387 height 20
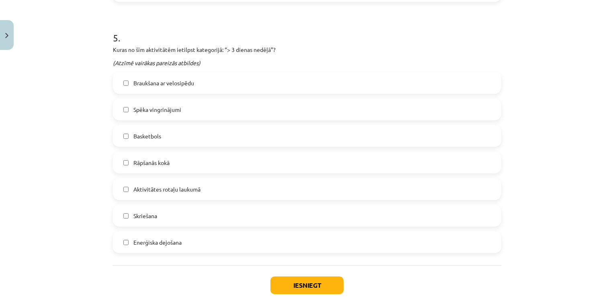
scroll to position [929, 0]
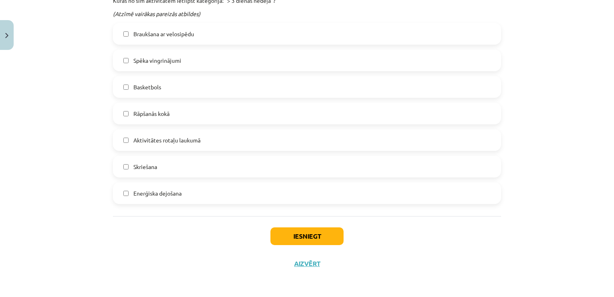
click at [229, 63] on label "Spēka vingrinājumi" at bounding box center [307, 60] width 387 height 20
click at [225, 77] on label "Basketbols" at bounding box center [307, 87] width 387 height 20
click at [205, 168] on label "Skriešana" at bounding box center [307, 166] width 387 height 20
click at [207, 188] on label "Enerģiska dejošana" at bounding box center [307, 193] width 387 height 20
click at [278, 230] on button "Iesniegt" at bounding box center [306, 236] width 73 height 18
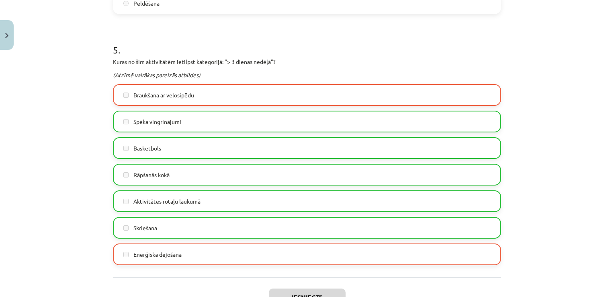
scroll to position [954, 0]
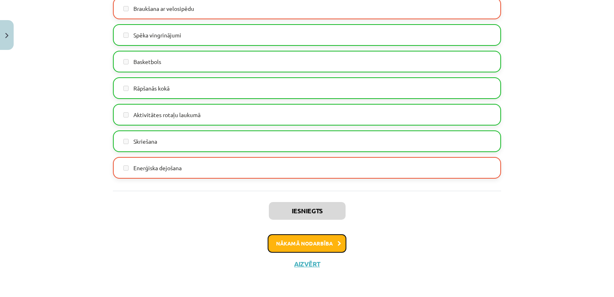
click at [330, 246] on button "Nākamā nodarbība" at bounding box center [307, 243] width 79 height 18
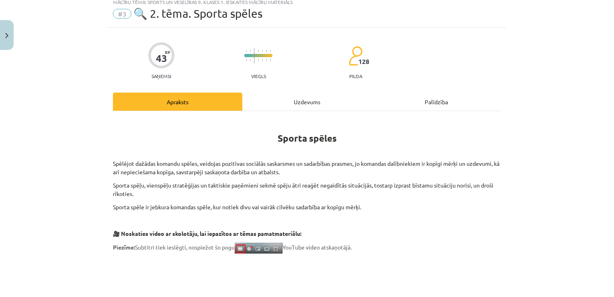
scroll to position [20, 0]
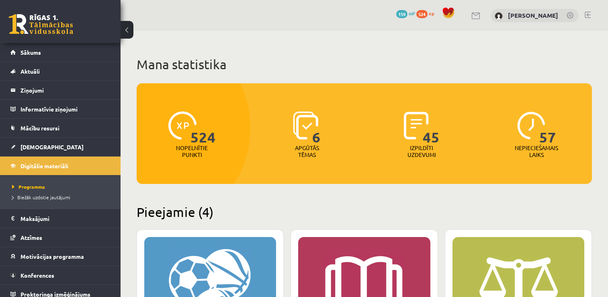
scroll to position [231, 0]
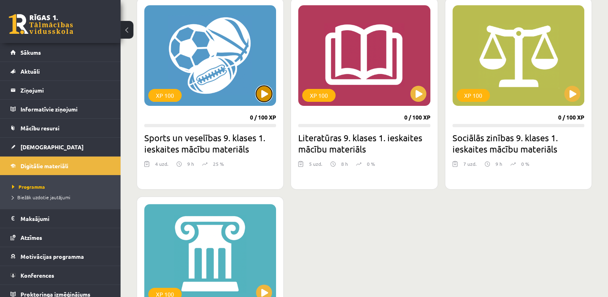
click at [270, 91] on button at bounding box center [264, 94] width 16 height 16
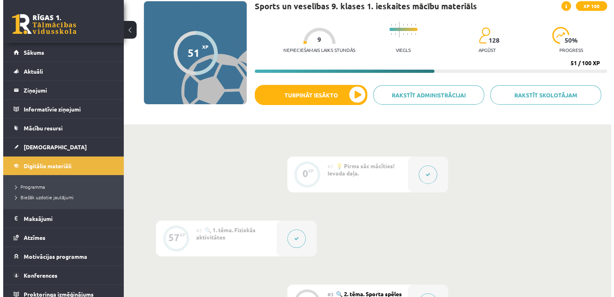
scroll to position [288, 0]
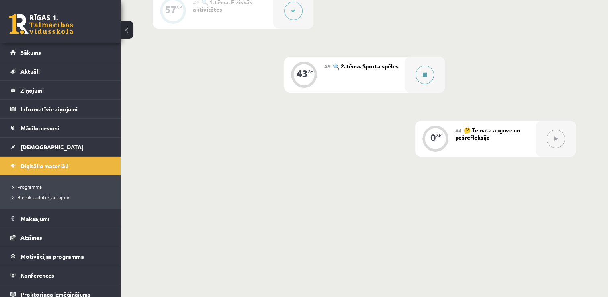
click at [428, 72] on button at bounding box center [425, 75] width 18 height 18
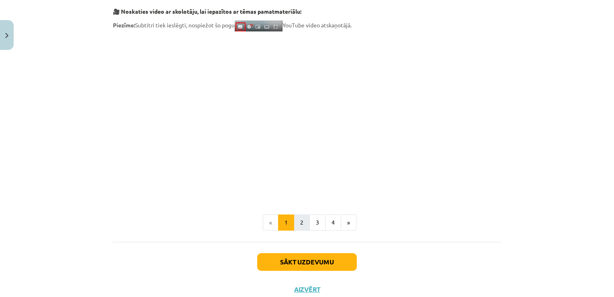
scroll to position [248, 0]
click at [302, 219] on button "2" at bounding box center [302, 222] width 16 height 16
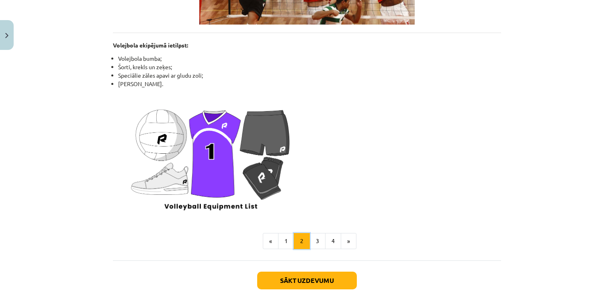
scroll to position [1011, 0]
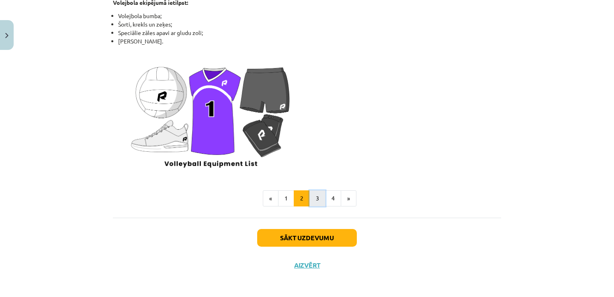
click at [317, 194] on button "3" at bounding box center [317, 198] width 16 height 16
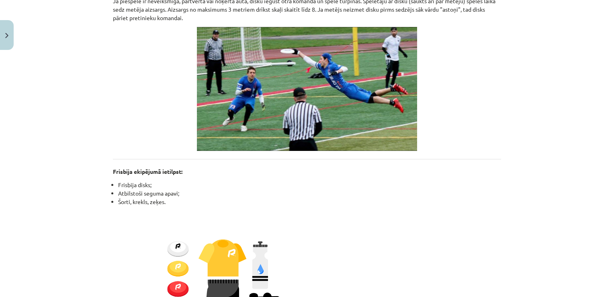
scroll to position [711, 0]
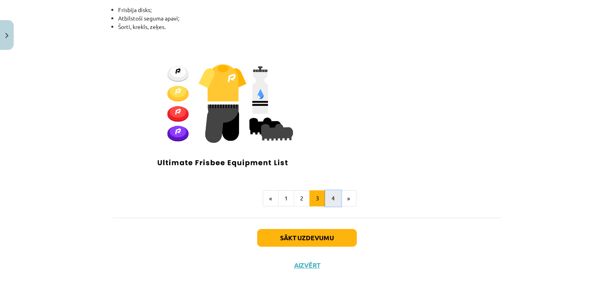
click at [332, 194] on button "4" at bounding box center [333, 198] width 16 height 16
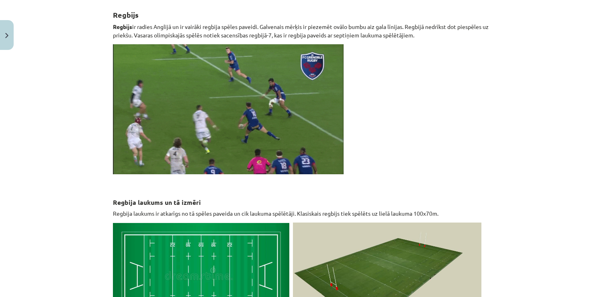
scroll to position [0, 0]
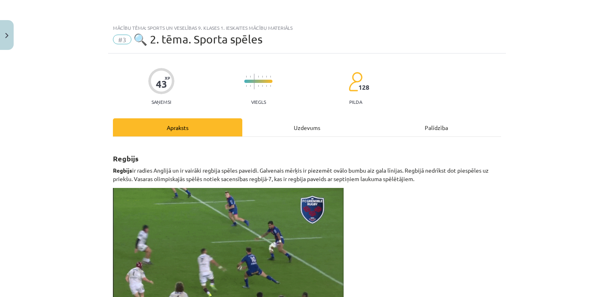
click at [322, 125] on div "Uzdevums" at bounding box center [306, 127] width 129 height 18
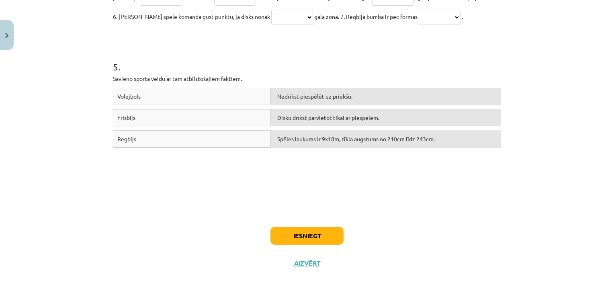
scroll to position [819, 0]
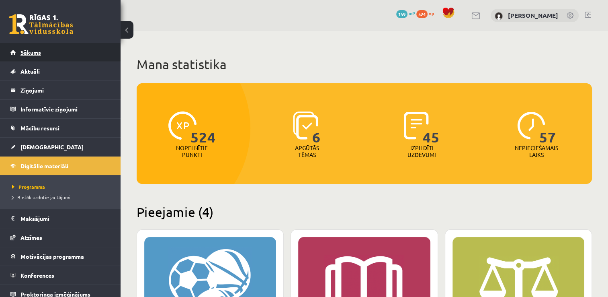
click at [59, 52] on link "Sākums" at bounding box center [60, 52] width 100 height 18
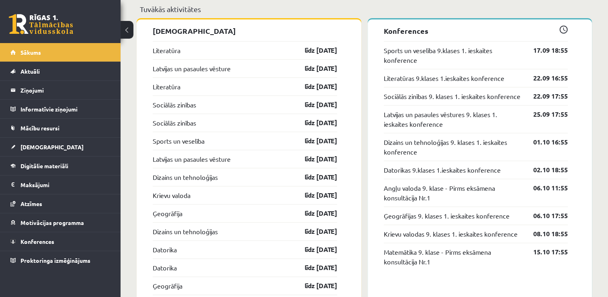
scroll to position [797, 0]
